Goal: Entertainment & Leisure: Consume media (video, audio)

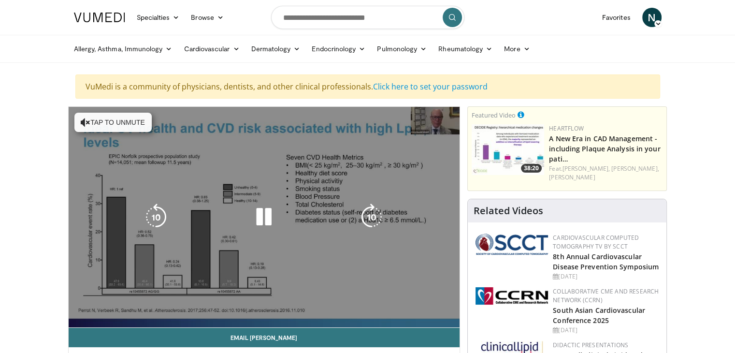
drag, startPoint x: 739, startPoint y: 27, endPoint x: 104, endPoint y: 114, distance: 640.6
click at [104, 114] on button "Tap to unmute" at bounding box center [112, 122] width 77 height 19
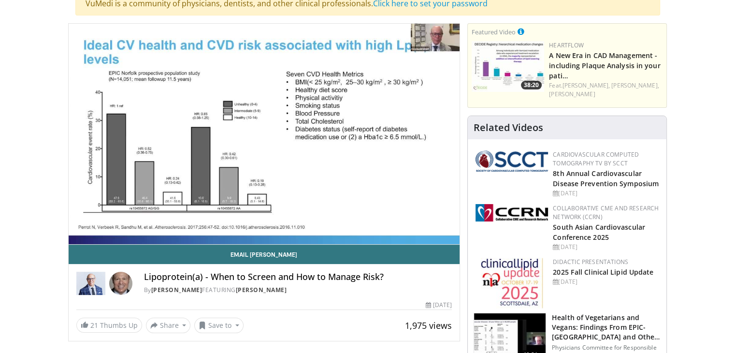
scroll to position [60, 0]
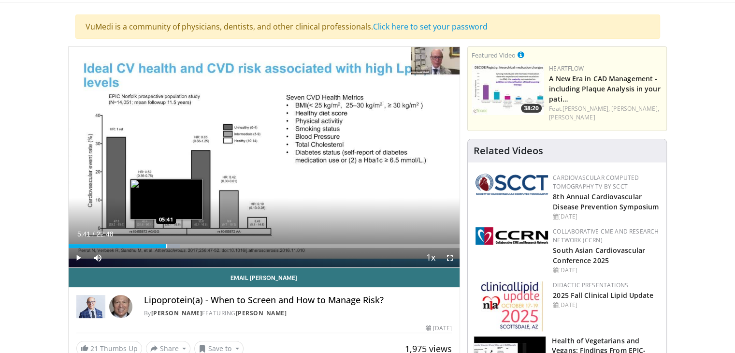
drag, startPoint x: 178, startPoint y: 243, endPoint x: 165, endPoint y: 244, distance: 12.6
click at [166, 244] on div "Progress Bar" at bounding box center [166, 246] width 1 height 4
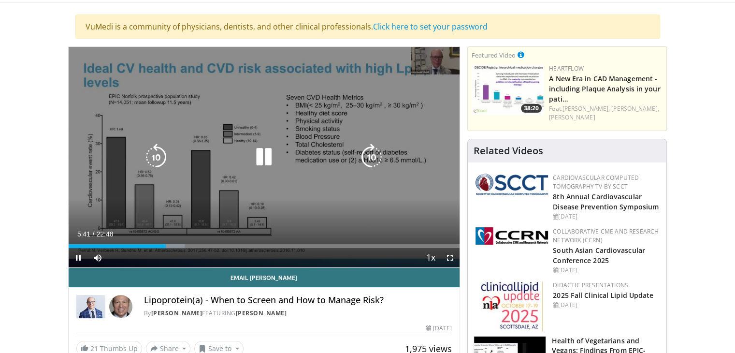
click at [258, 159] on icon "Video Player" at bounding box center [263, 156] width 27 height 27
